Goal: Transaction & Acquisition: Download file/media

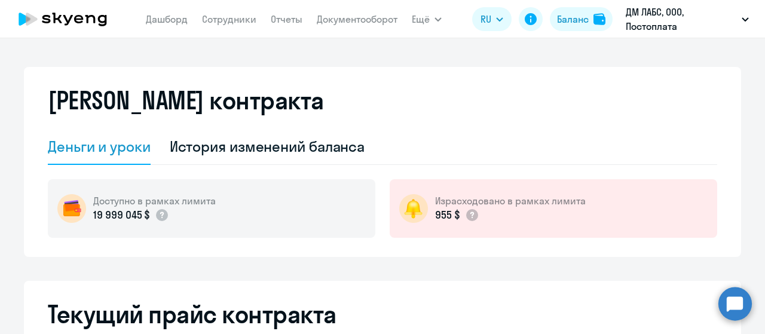
select select "english_adult_not_native_speaker"
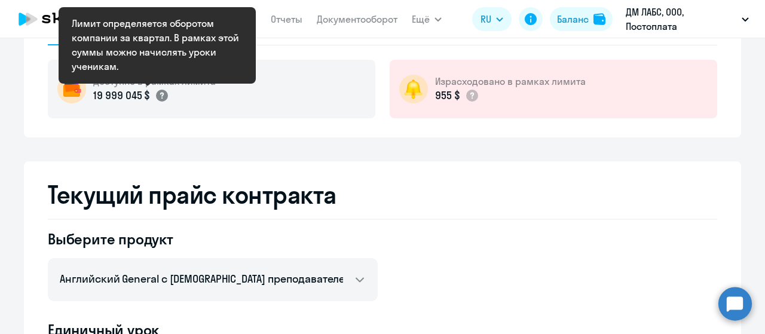
click at [157, 97] on circle at bounding box center [162, 96] width 12 height 12
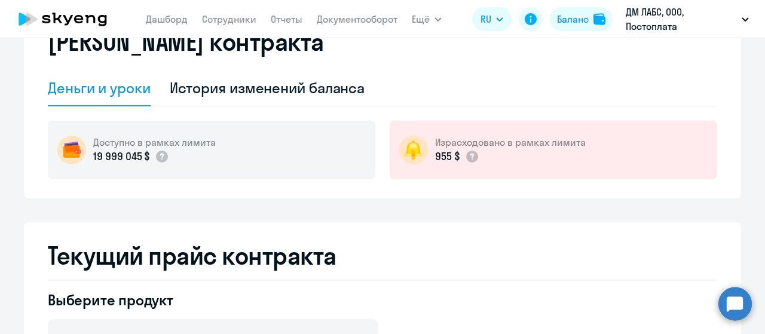
scroll to position [0, 0]
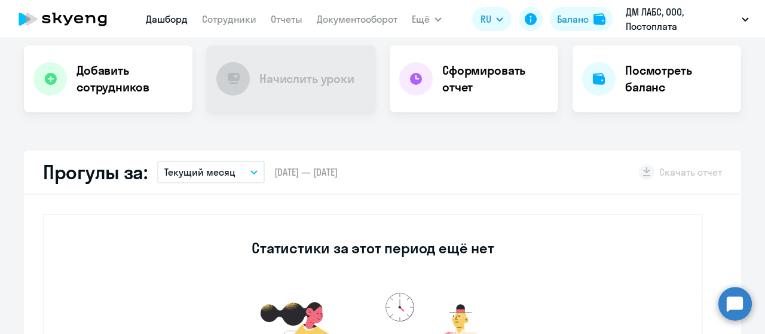
select select "30"
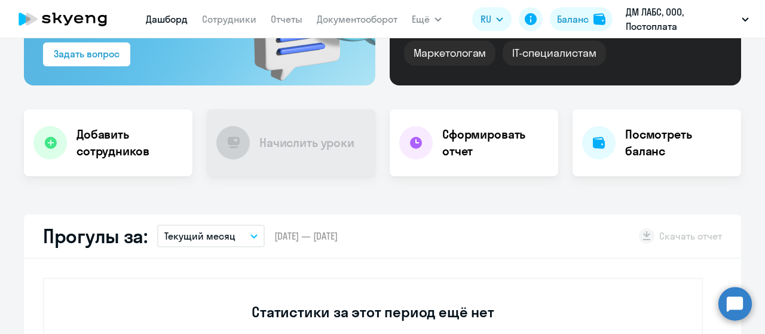
scroll to position [60, 0]
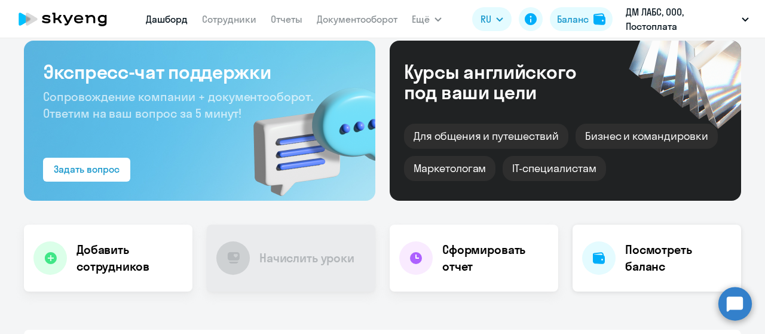
click at [647, 274] on h4 "Посмотреть баланс" at bounding box center [678, 258] width 106 height 33
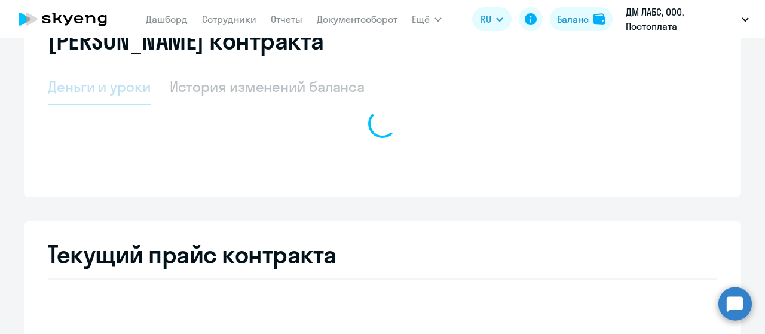
select select "english_adult_not_native_speaker"
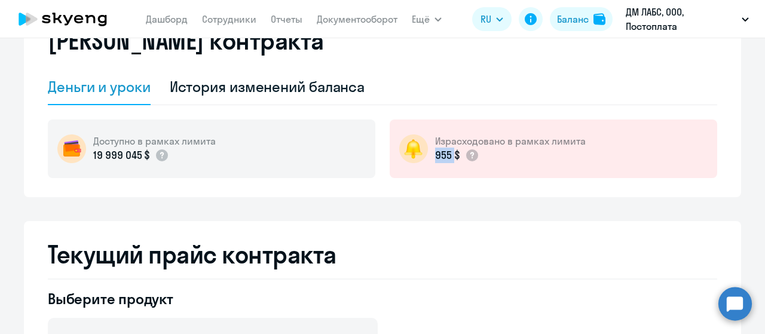
drag, startPoint x: 432, startPoint y: 154, endPoint x: 450, endPoint y: 154, distance: 17.9
click at [450, 154] on p "955 $" at bounding box center [447, 156] width 25 height 16
click at [294, 84] on div "История изменений баланса" at bounding box center [268, 86] width 196 height 19
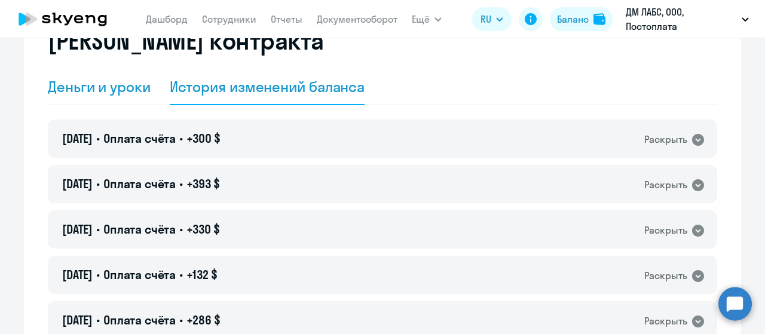
click at [106, 88] on div "Деньги и уроки" at bounding box center [99, 86] width 103 height 19
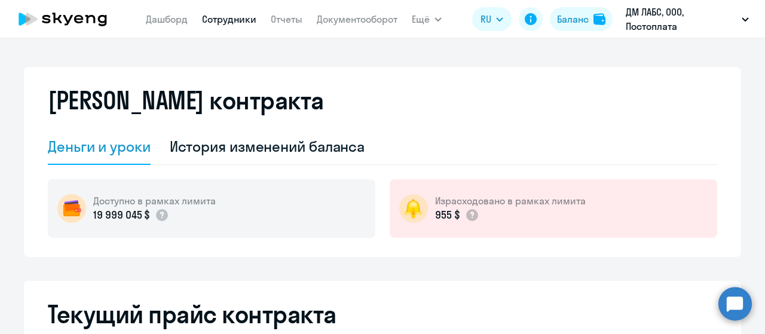
click at [221, 19] on link "Сотрудники" at bounding box center [229, 19] width 54 height 12
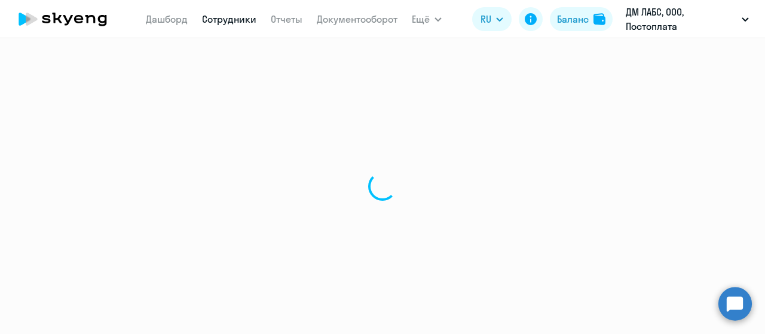
select select "30"
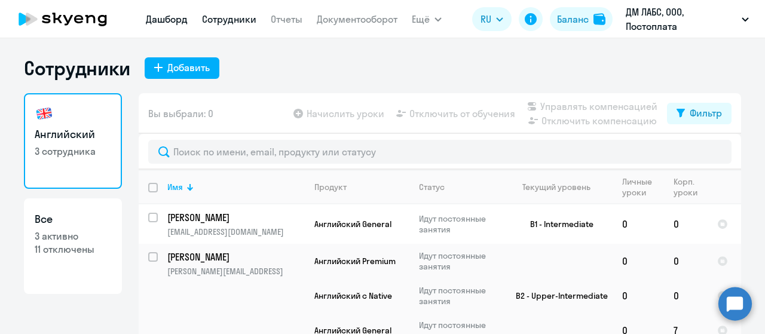
click at [161, 21] on link "Дашборд" at bounding box center [167, 19] width 42 height 12
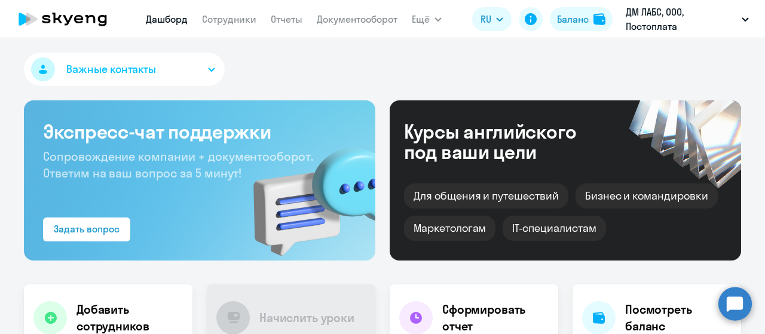
scroll to position [179, 0]
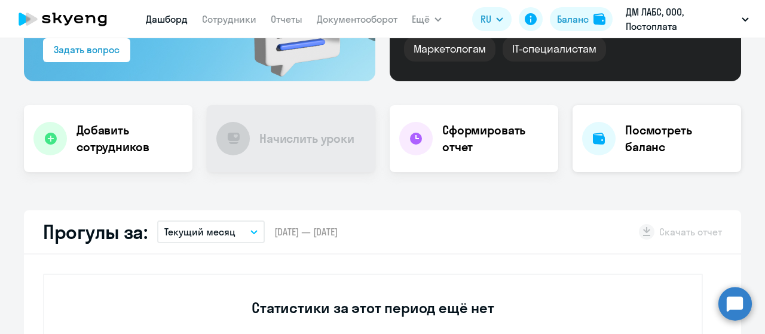
select select "30"
click at [648, 145] on h4 "Посмотреть баланс" at bounding box center [678, 138] width 106 height 33
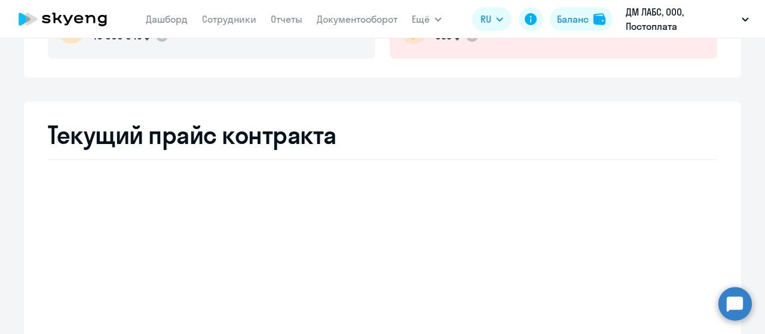
select select "english_adult_not_native_speaker"
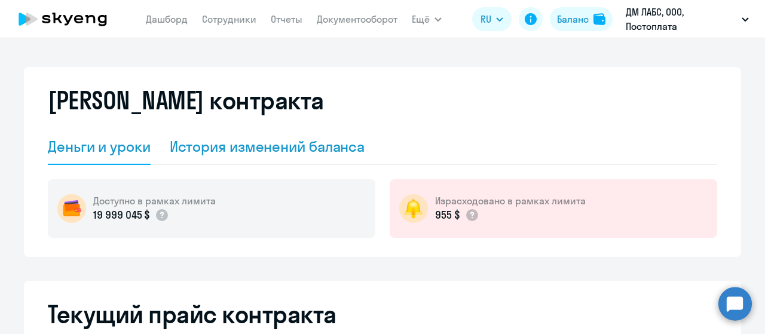
click at [262, 146] on div "История изменений баланса" at bounding box center [268, 146] width 196 height 19
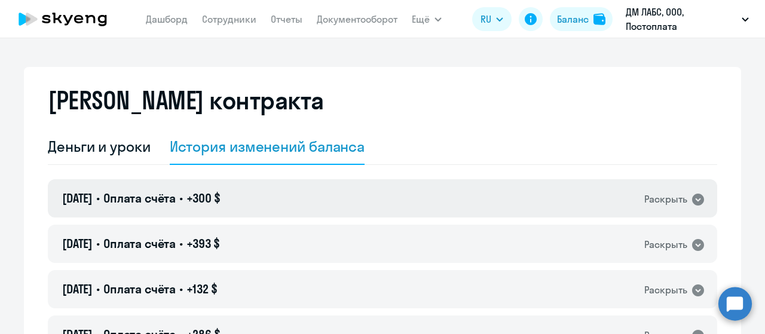
click at [692, 203] on icon at bounding box center [698, 200] width 12 height 12
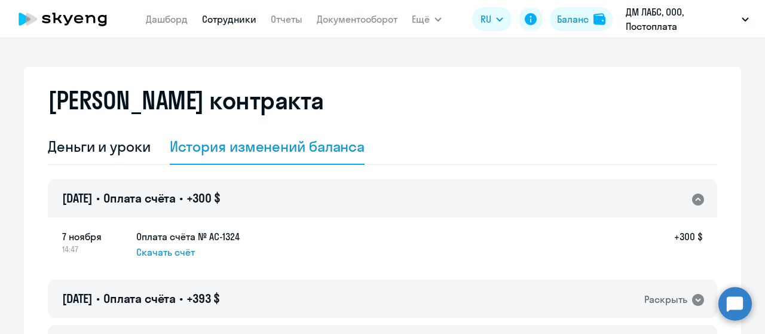
click at [240, 15] on link "Сотрудники" at bounding box center [229, 19] width 54 height 12
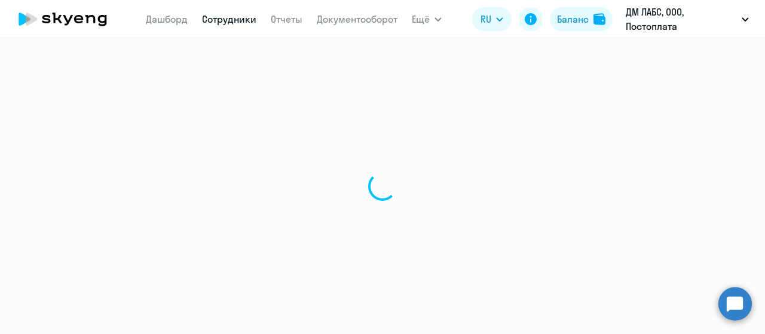
select select "30"
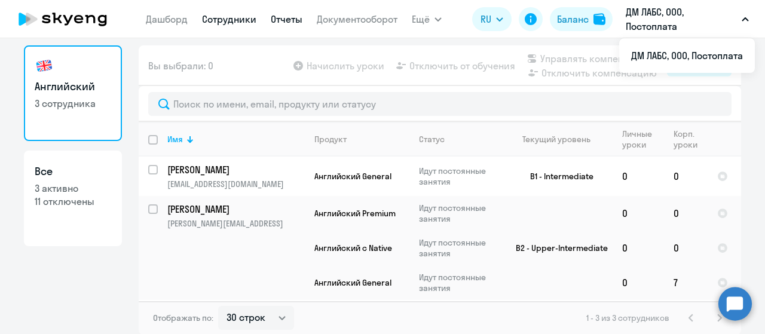
drag, startPoint x: 276, startPoint y: 10, endPoint x: 277, endPoint y: 23, distance: 13.2
click at [277, 15] on nav "Дашборд Сотрудники Отчеты Документооборот" at bounding box center [272, 19] width 252 height 24
click at [277, 23] on link "Отчеты" at bounding box center [287, 19] width 32 height 12
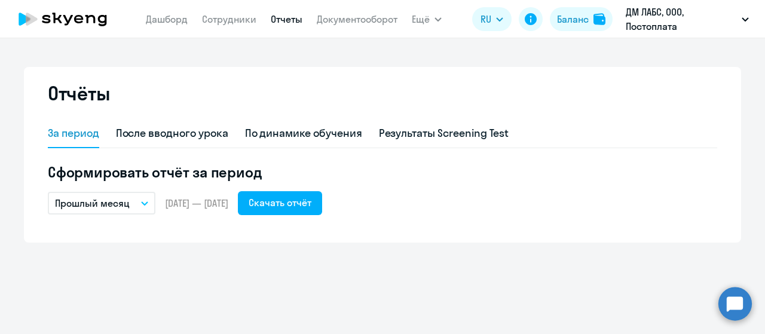
click at [133, 203] on button "Прошлый месяц" at bounding box center [102, 203] width 108 height 23
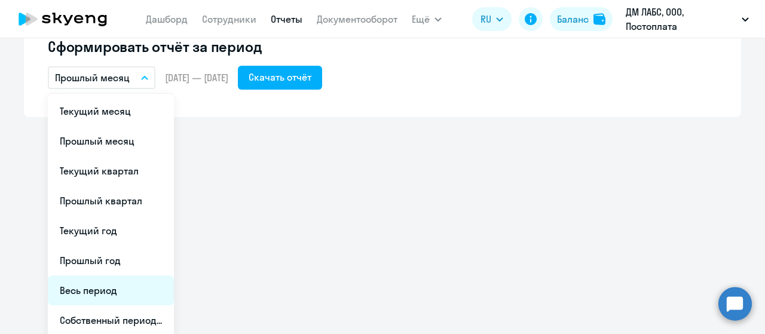
scroll to position [129, 0]
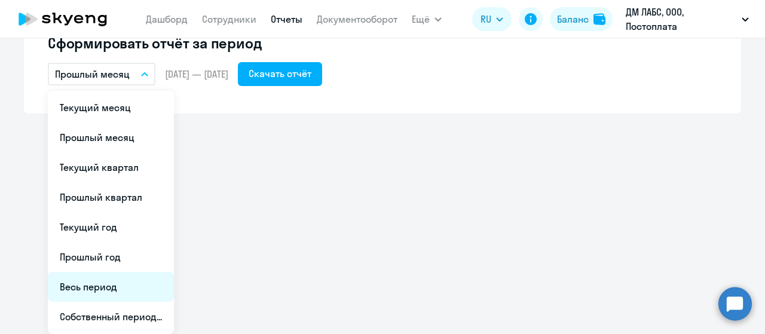
click at [102, 290] on li "Весь период" at bounding box center [111, 287] width 126 height 30
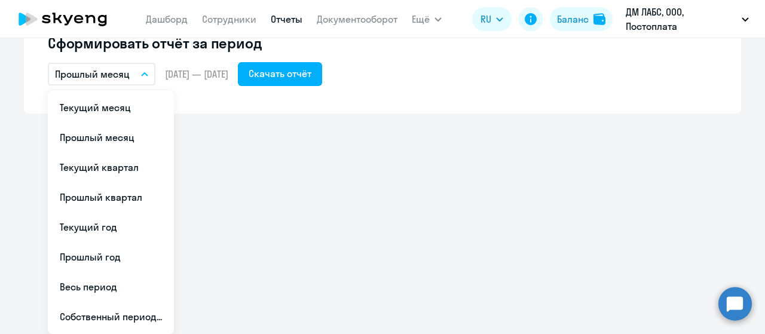
scroll to position [0, 0]
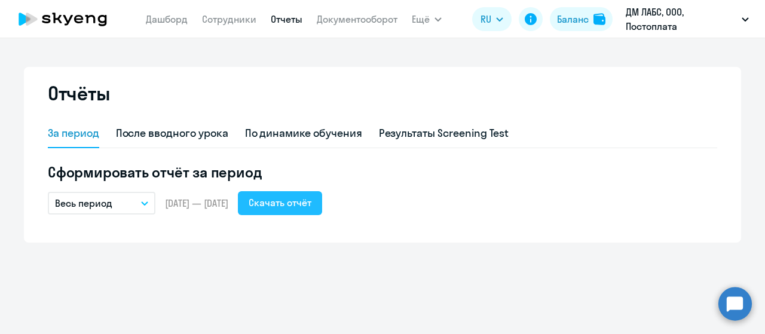
click at [311, 204] on div "Скачать отчёт" at bounding box center [280, 203] width 63 height 14
